Goal: Information Seeking & Learning: Learn about a topic

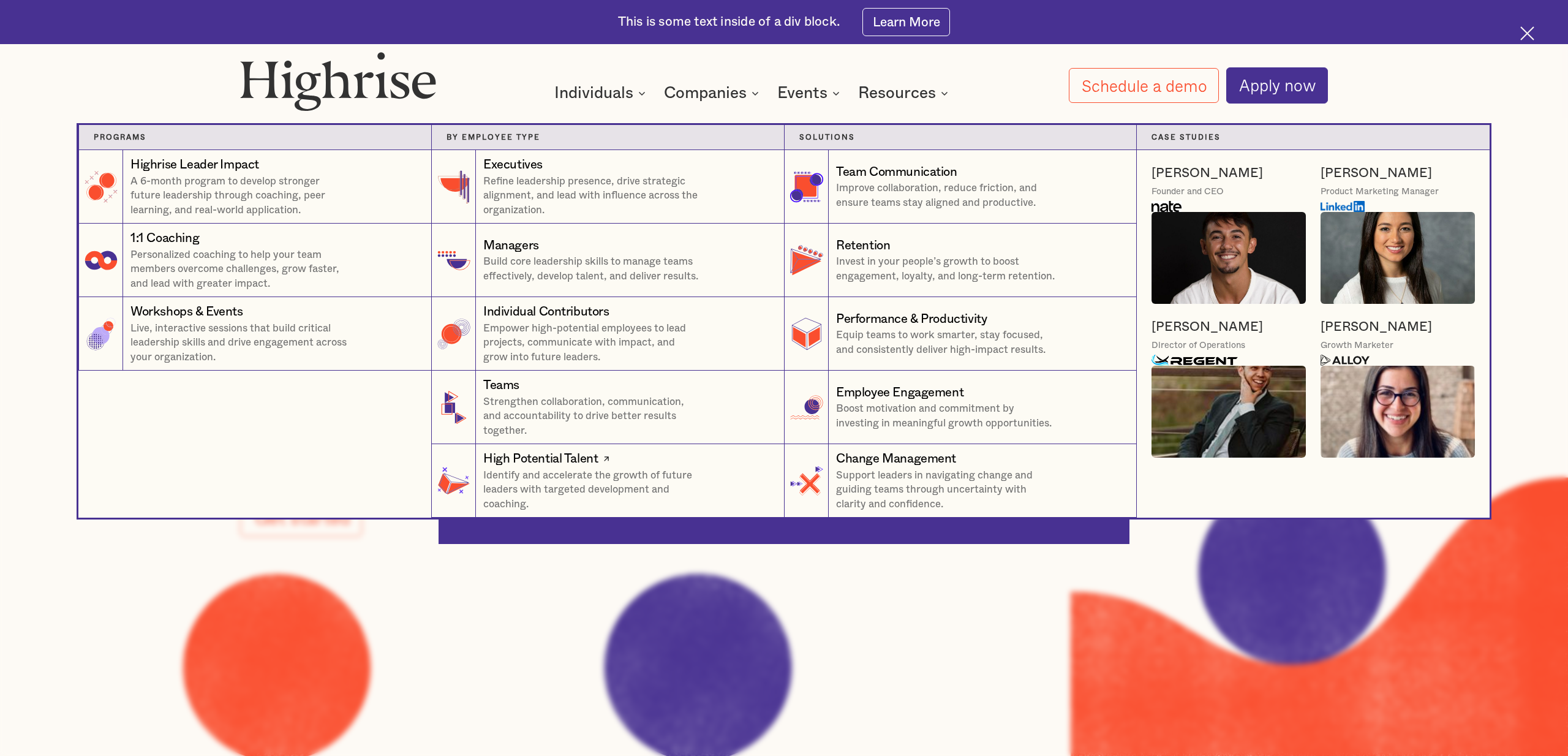
click at [566, 464] on div "High Potential Talent" at bounding box center [541, 459] width 114 height 18
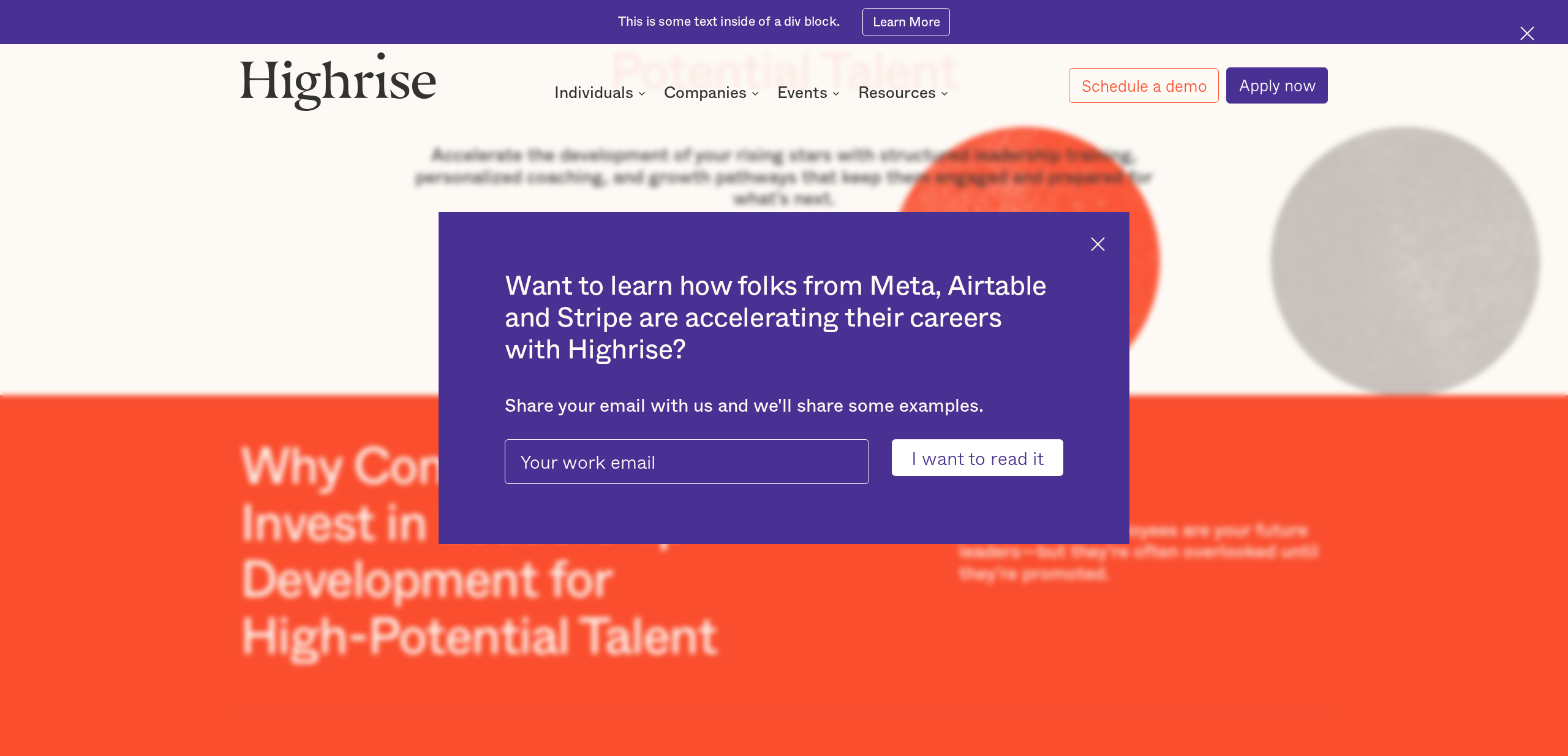
scroll to position [294, 0]
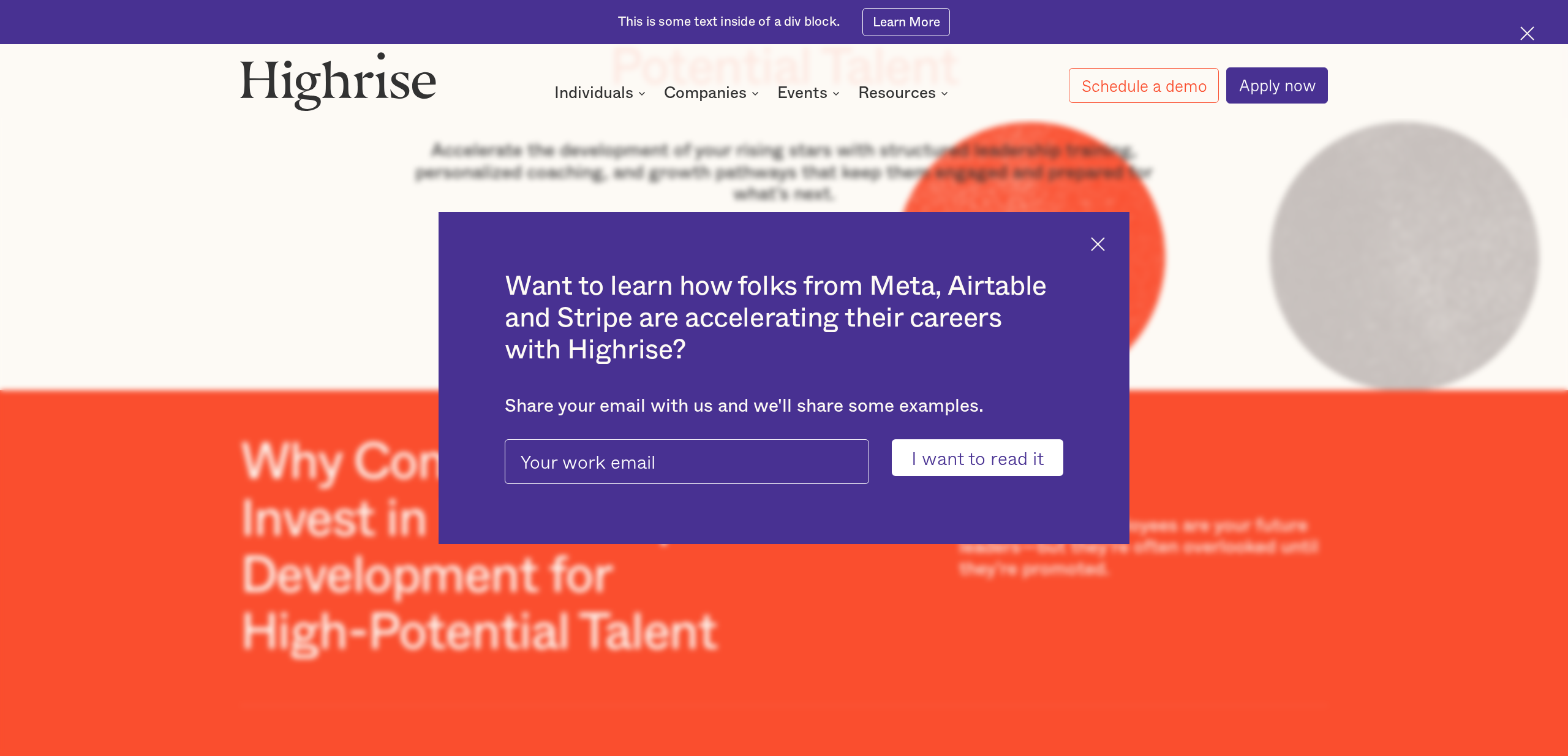
click at [1098, 252] on div "Want to learn how folks from Meta, Airtable and Stripe are accelerating their c…" at bounding box center [784, 378] width 691 height 333
click at [1100, 245] on img at bounding box center [1098, 244] width 14 height 14
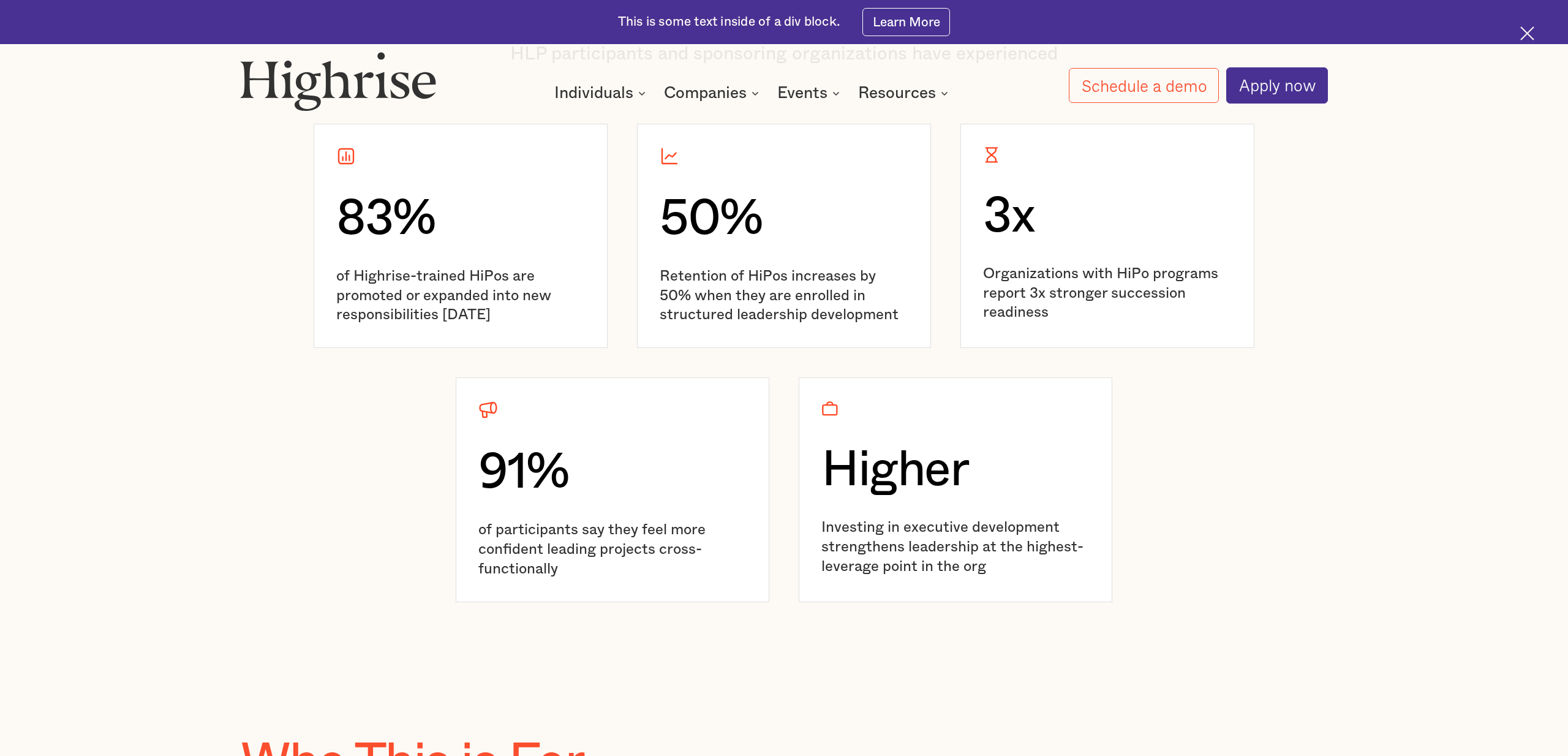
scroll to position [2625, 0]
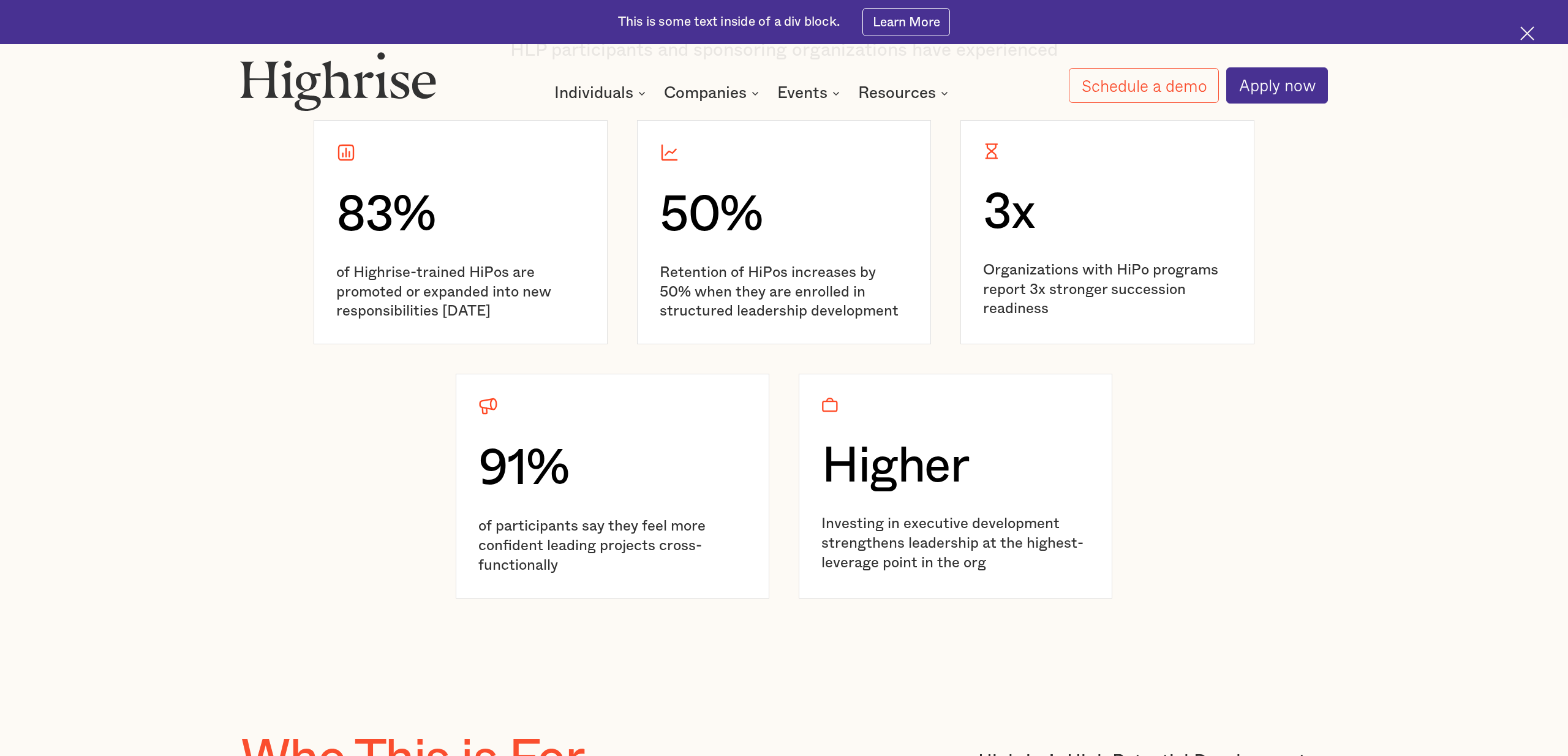
click at [1389, 410] on section "The ROI of Investing in High-Potential Talent Highrise-trained executives lead …" at bounding box center [784, 246] width 1568 height 851
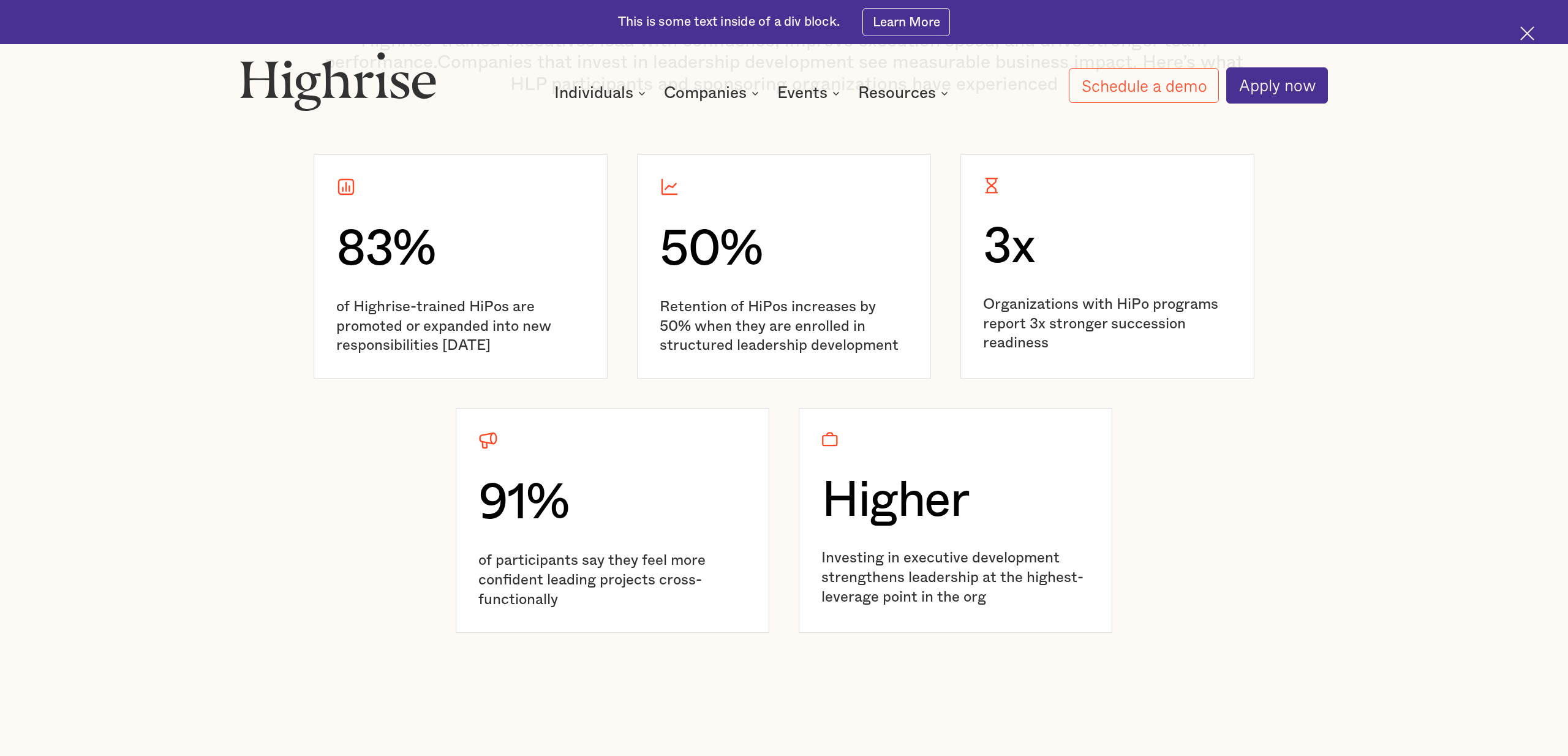
scroll to position [2552, 0]
